Goal: Entertainment & Leisure: Consume media (video, audio)

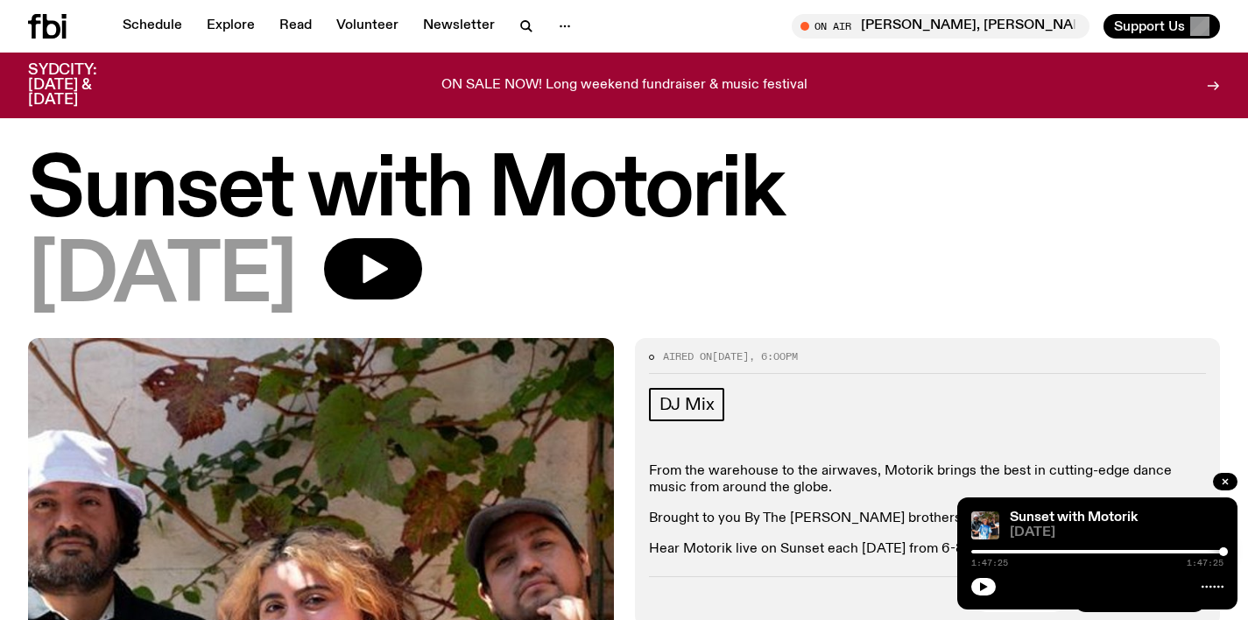
scroll to position [99, 0]
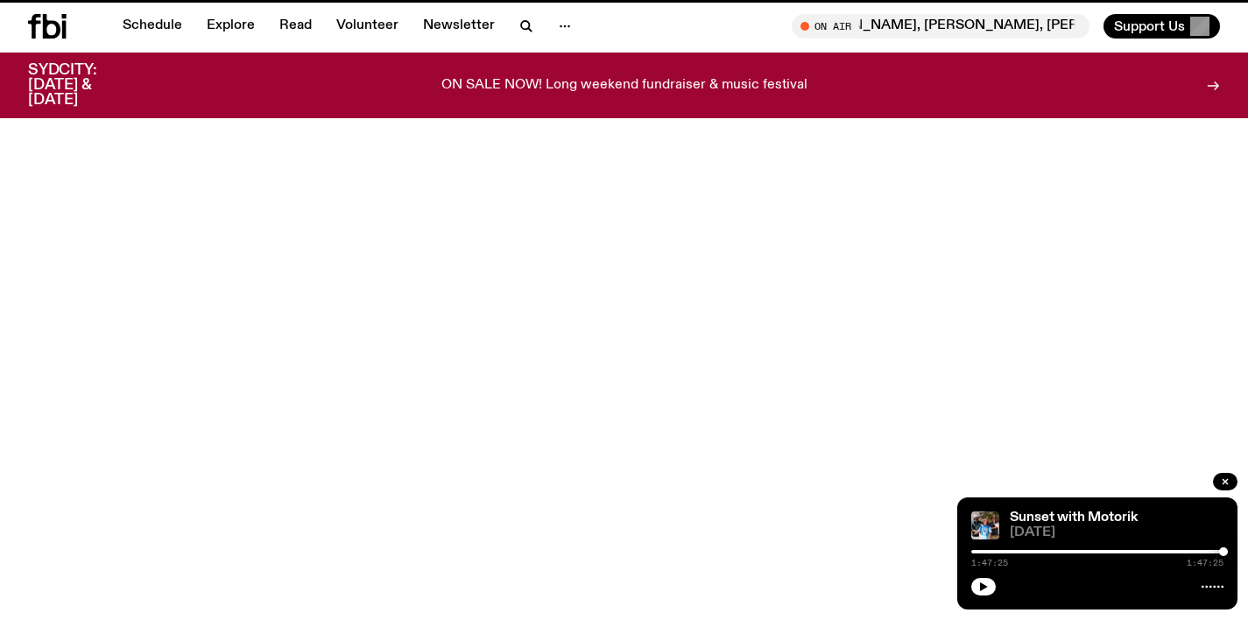
scroll to position [759, 0]
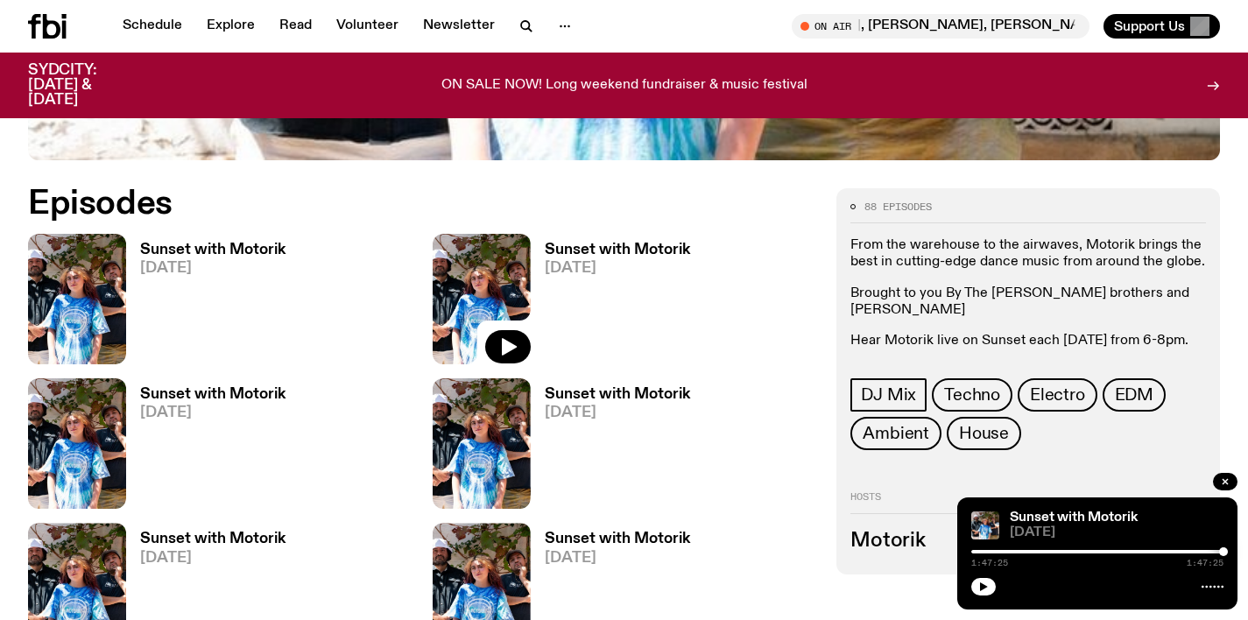
click at [191, 256] on h3 "Sunset with Motorik" at bounding box center [212, 250] width 145 height 15
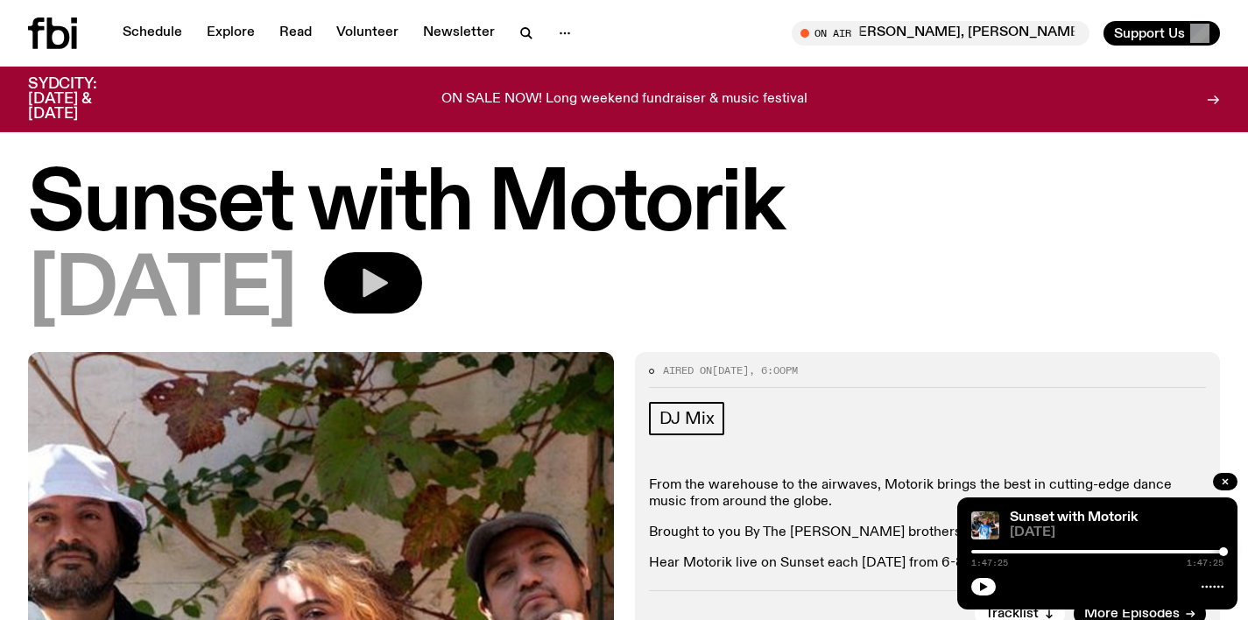
click at [388, 278] on icon "button" at bounding box center [375, 283] width 25 height 29
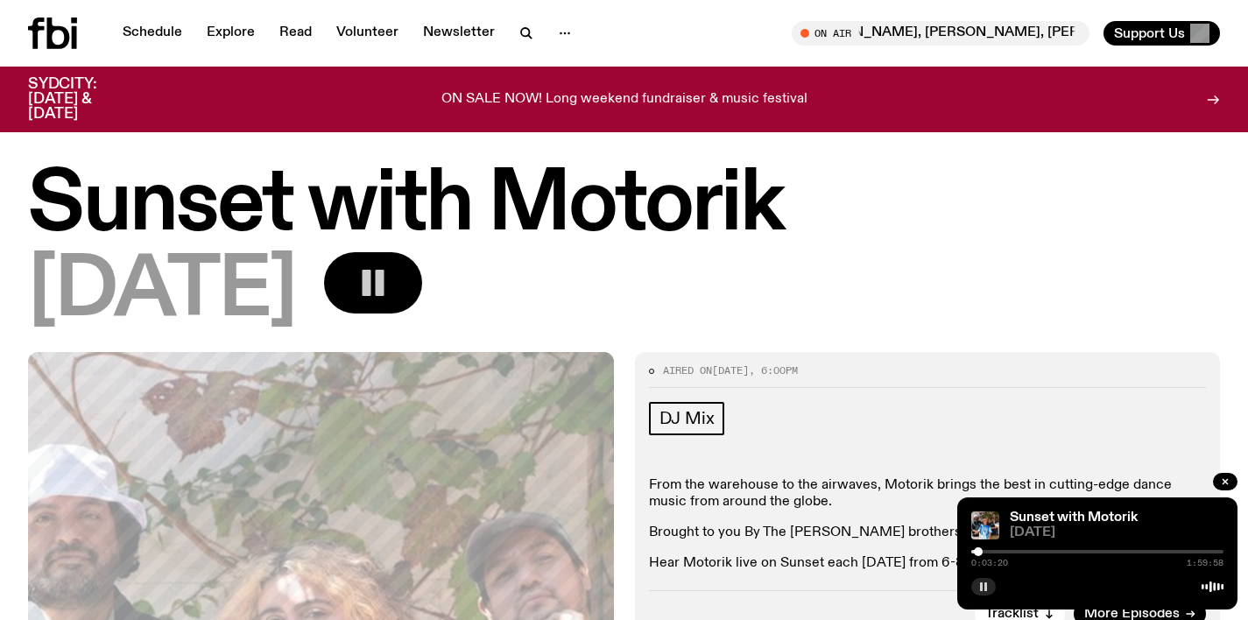
click at [981, 587] on rect "button" at bounding box center [981, 586] width 3 height 9
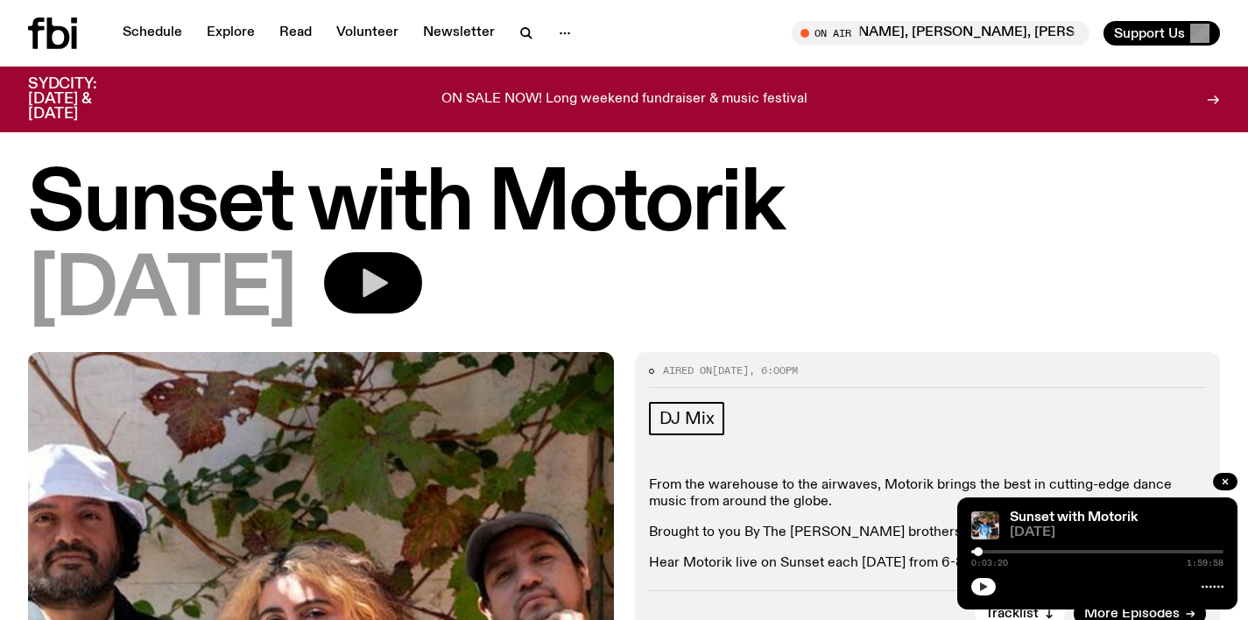
click at [981, 587] on icon "button" at bounding box center [984, 586] width 8 height 9
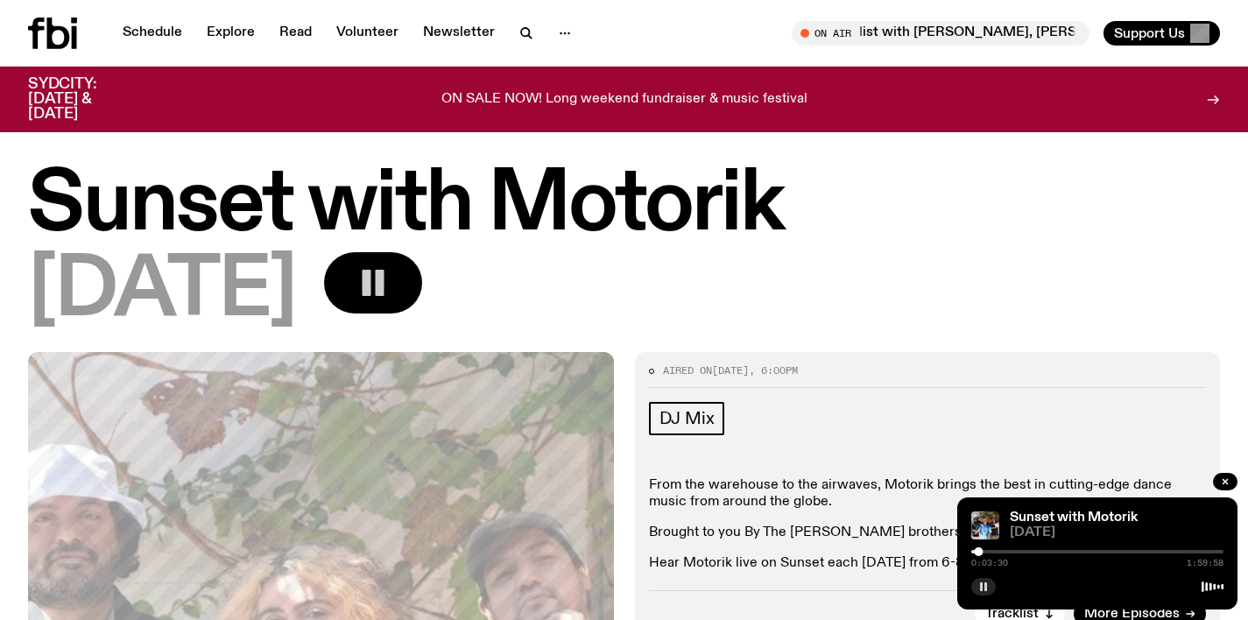
click at [981, 587] on rect "button" at bounding box center [981, 586] width 3 height 9
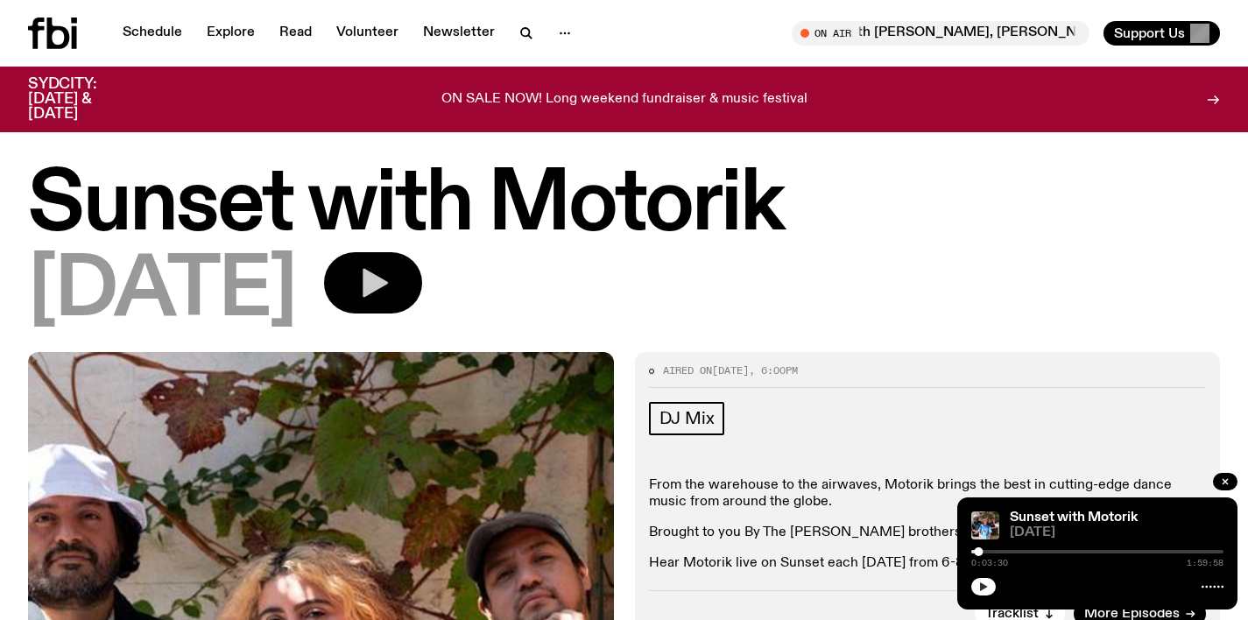
click at [391, 270] on icon "button" at bounding box center [373, 282] width 35 height 35
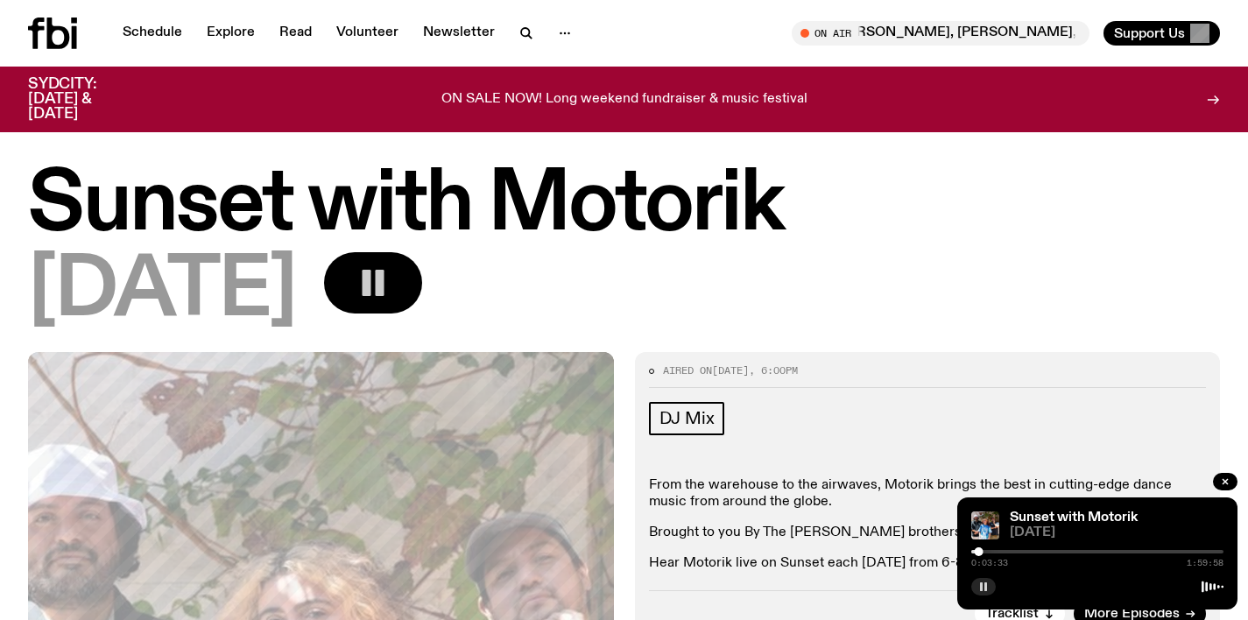
click at [984, 587] on rect "button" at bounding box center [985, 586] width 3 height 9
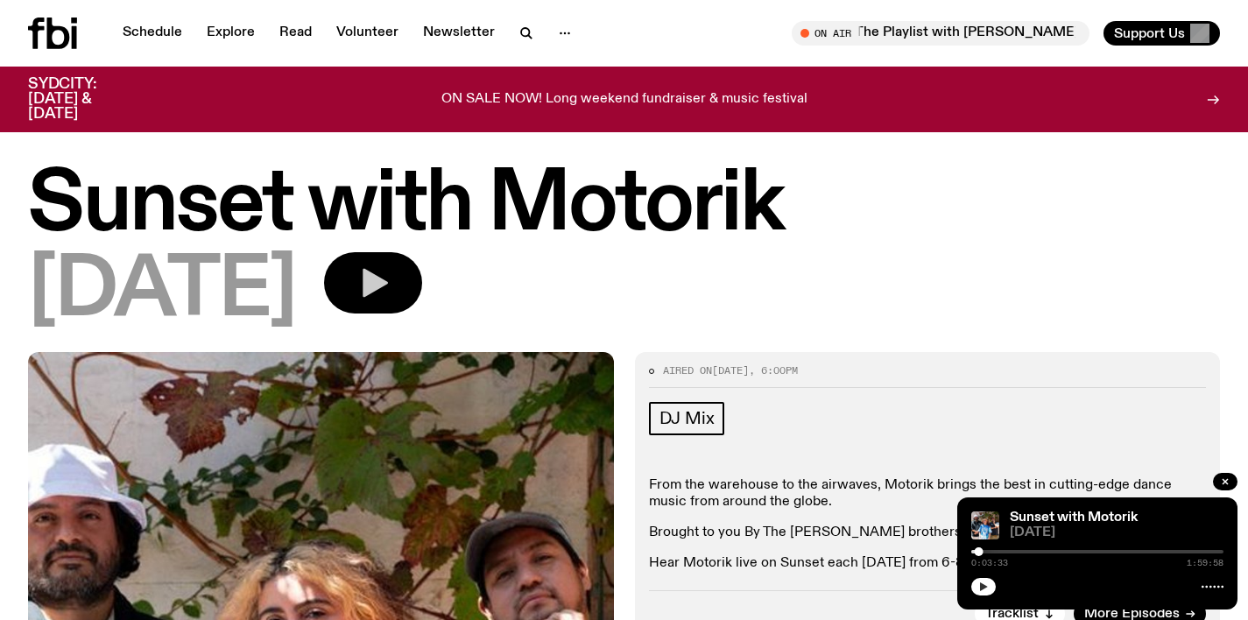
click at [984, 585] on icon "button" at bounding box center [984, 586] width 8 height 9
